Goal: Find specific page/section: Find specific page/section

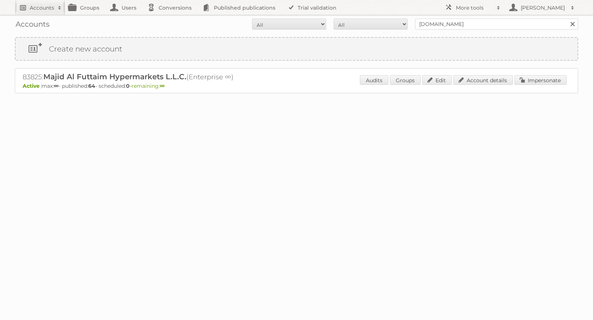
click at [40, 5] on h2 "Accounts" at bounding box center [42, 7] width 24 height 7
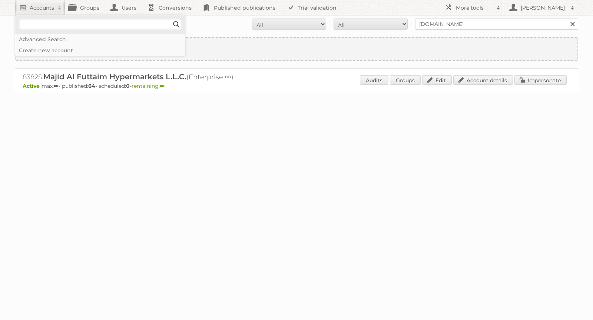
paste input"] "[EMAIL_ADDRESS][DOMAIN_NAME]"
type input"] "[EMAIL_ADDRESS][DOMAIN_NAME]"
click at [175, 24] on input "Search" at bounding box center [176, 24] width 11 height 11
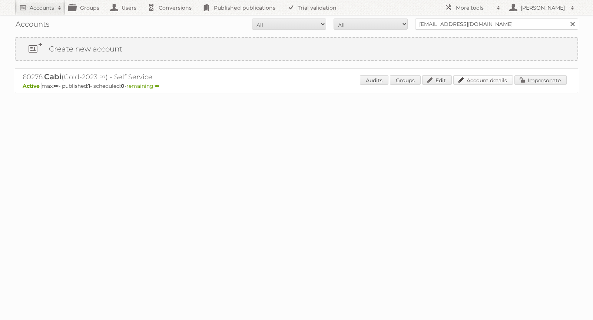
click at [490, 79] on link "Account details" at bounding box center [483, 80] width 60 height 10
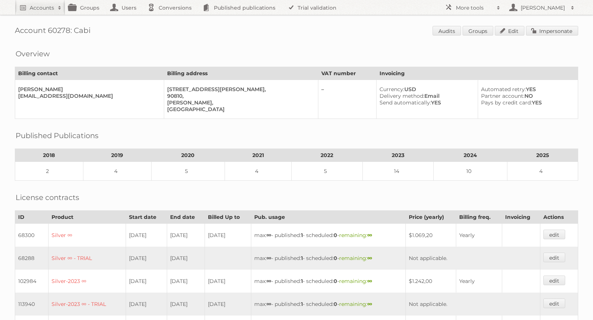
click at [59, 27] on h1 "Account 60278: Cabi Audits Groups Edit Impersonate" at bounding box center [296, 31] width 563 height 11
copy h1 "60278"
click at [91, 30] on h1 "Account 60278: Cabi Audits Groups Edit Impersonate" at bounding box center [296, 31] width 563 height 11
drag, startPoint x: 92, startPoint y: 31, endPoint x: 75, endPoint y: 31, distance: 17.1
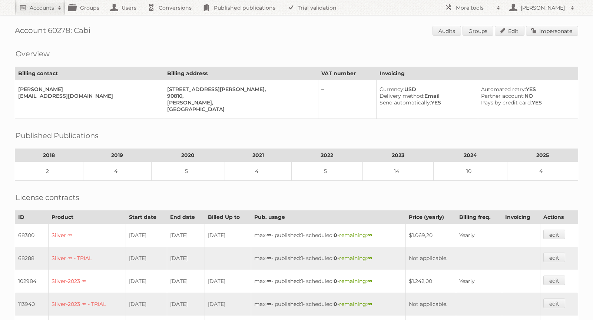
click at [75, 31] on h1 "Account 60278: Cabi Audits Groups Edit Impersonate" at bounding box center [296, 31] width 563 height 11
copy h1 "Cabi"
click at [62, 30] on h1 "Account 60278: Cabi Audits Groups Edit Impersonate" at bounding box center [296, 31] width 563 height 11
copy h1 "60278"
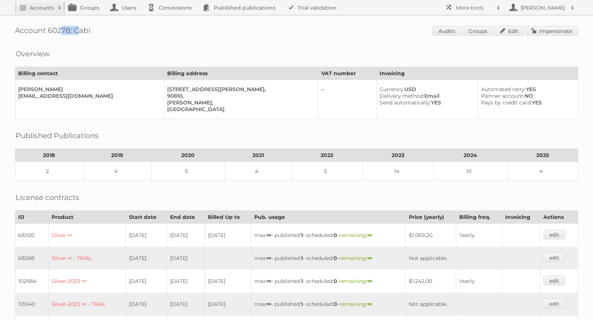
click at [71, 28] on h1 "Account 60278: Cabi Audits Groups Edit Impersonate" at bounding box center [296, 31] width 563 height 11
drag, startPoint x: 71, startPoint y: 28, endPoint x: 5, endPoint y: 28, distance: 66.0
click at [5, 28] on div "Account 60278: Cabi Audits Groups Edit Impersonate Overview Billing contact Bil…" at bounding box center [296, 245] width 593 height 490
copy h1 "Account 60278"
